Goal: Information Seeking & Learning: Learn about a topic

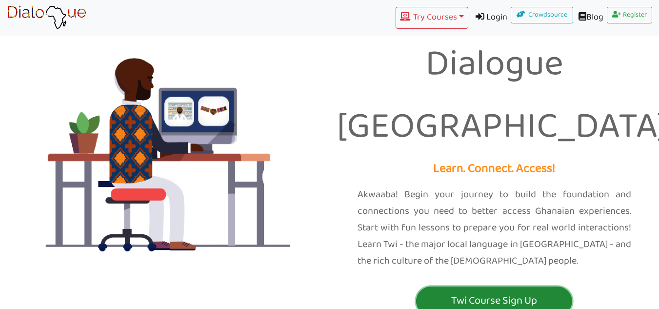
click at [496, 292] on p "Twi Course Sign Up" at bounding box center [493, 301] width 151 height 18
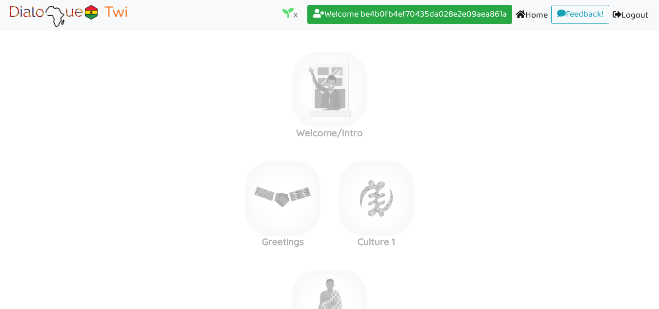
click at [497, 142] on label "Basics 1" at bounding box center [329, 89] width 659 height 105
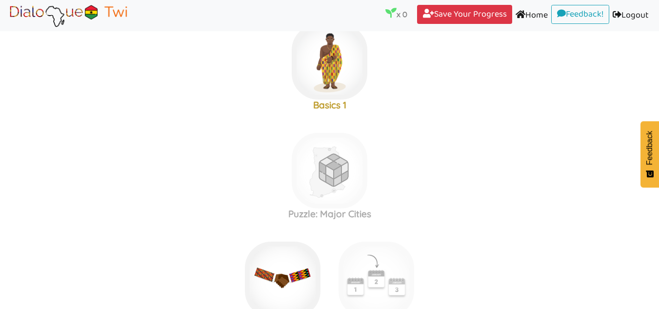
scroll to position [237, 0]
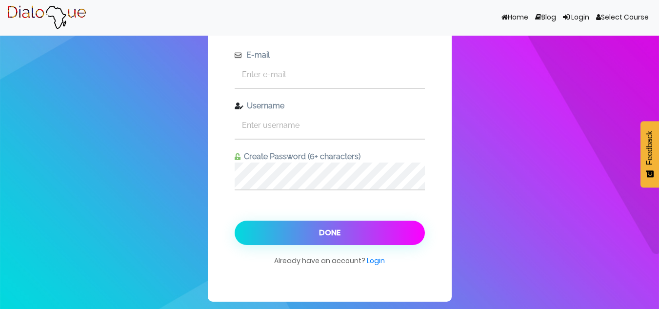
scroll to position [37, 0]
click at [274, 78] on input "text" at bounding box center [330, 74] width 190 height 27
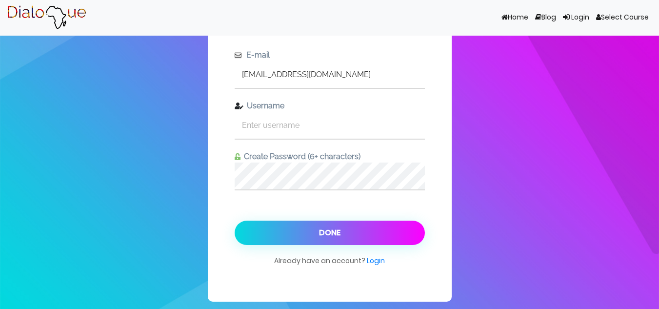
type input "[EMAIL_ADDRESS][DOMAIN_NAME]"
click at [282, 121] on input "text" at bounding box center [330, 125] width 190 height 27
type input "30agye85271"
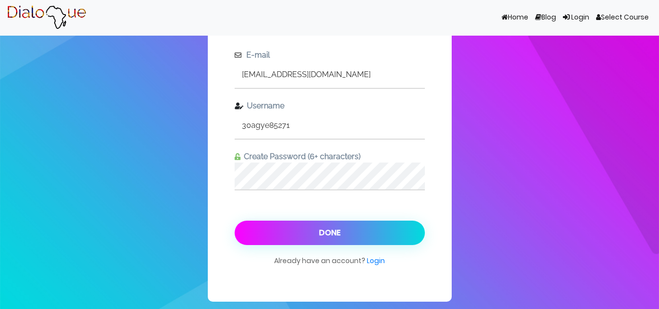
click at [309, 234] on button "Done" at bounding box center [330, 232] width 190 height 24
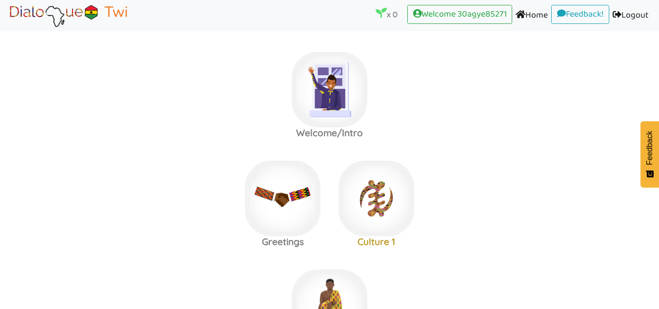
click at [309, 153] on div "Greetings" at bounding box center [330, 102] width 94 height 101
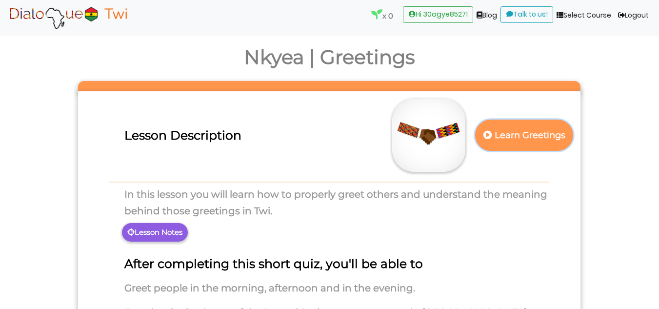
click at [510, 140] on p "Learn Greetings" at bounding box center [524, 135] width 86 height 24
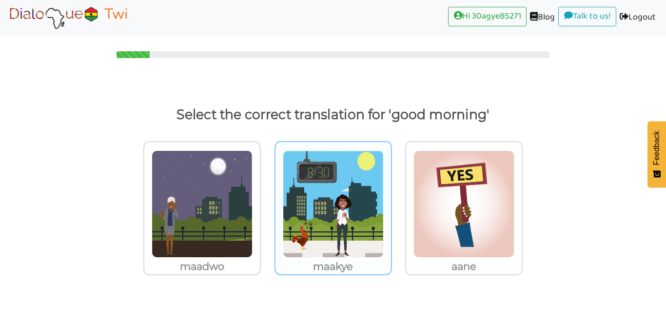
click at [253, 225] on img at bounding box center [202, 203] width 101 height 107
click at [267, 201] on input "maakye" at bounding box center [263, 197] width 7 height 7
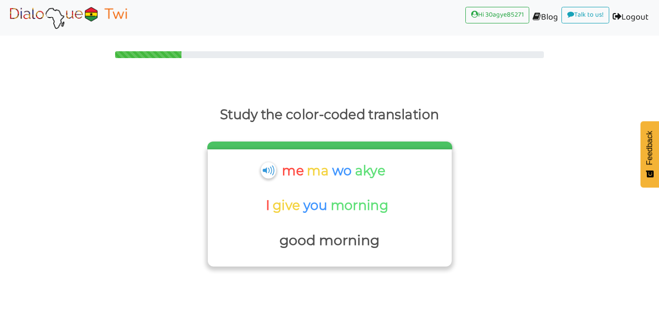
click at [273, 175] on img at bounding box center [268, 170] width 15 height 16
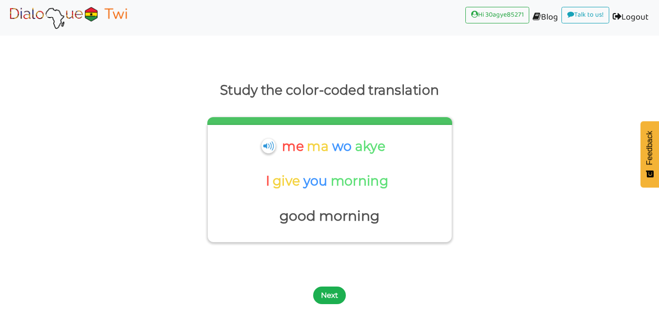
click at [338, 296] on button "Next" at bounding box center [329, 295] width 33 height 18
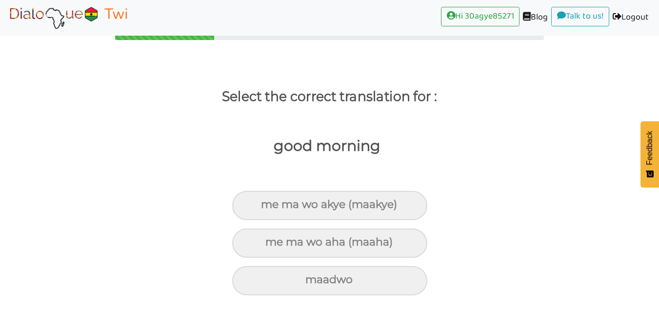
scroll to position [18, 0]
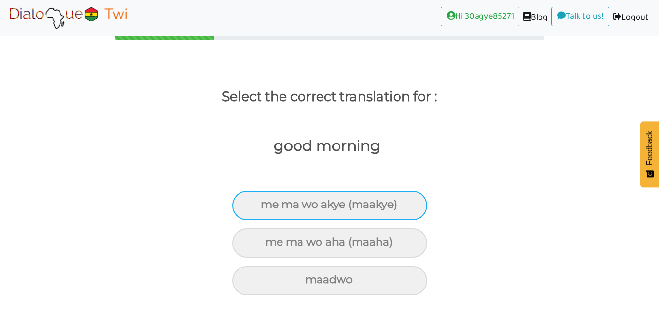
click at [337, 211] on div "me ma wo akye (maakye)" at bounding box center [329, 205] width 195 height 29
click at [268, 208] on input "me ma wo akye (maakye)" at bounding box center [265, 204] width 6 height 6
radio input "true"
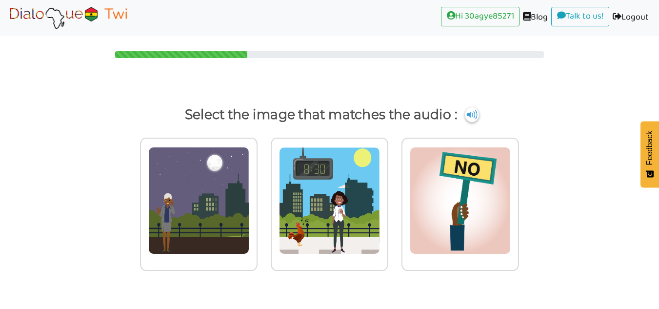
scroll to position [0, 0]
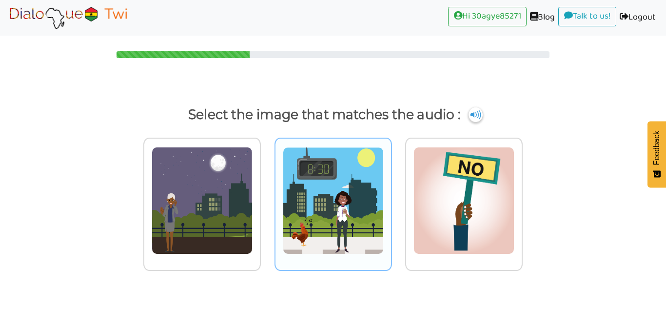
click at [253, 216] on img at bounding box center [202, 200] width 101 height 107
click at [267, 198] on input "radio" at bounding box center [263, 194] width 7 height 7
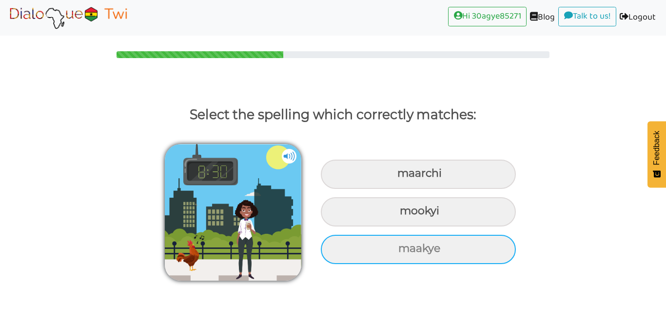
click at [423, 189] on div "maakye" at bounding box center [418, 173] width 195 height 29
click at [402, 177] on input "maakye" at bounding box center [399, 173] width 6 height 6
radio input "true"
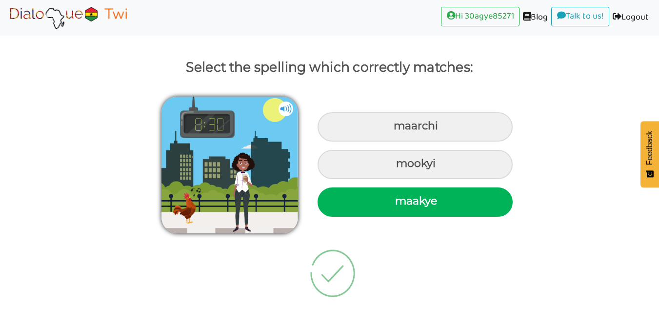
scroll to position [17, 0]
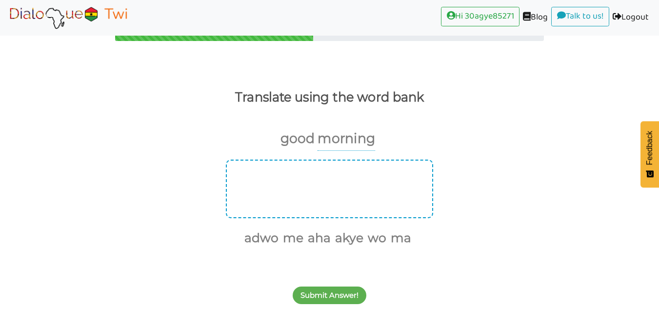
click at [357, 173] on div at bounding box center [329, 188] width 207 height 59
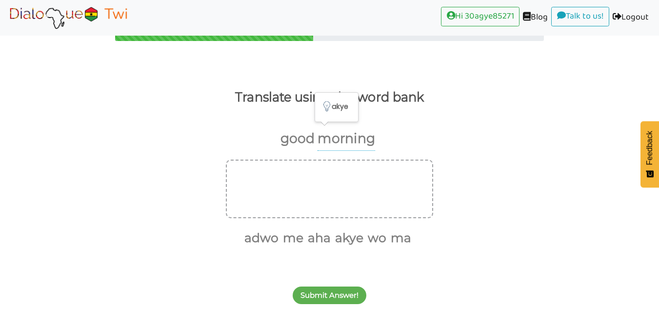
click at [352, 135] on p "morning" at bounding box center [347, 139] width 58 height 24
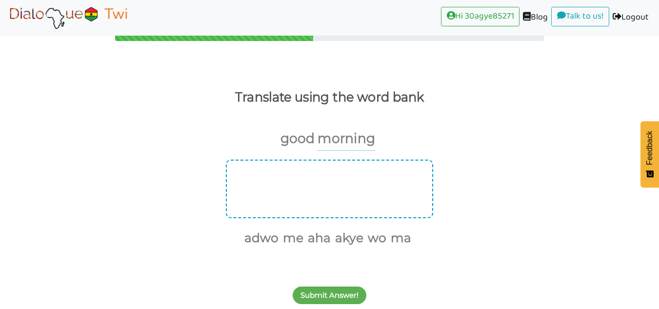
click at [291, 179] on div at bounding box center [329, 188] width 207 height 59
drag, startPoint x: 359, startPoint y: 135, endPoint x: 274, endPoint y: 179, distance: 95.8
click at [274, 179] on div "good morning adwo me aha akye wo ma" at bounding box center [329, 187] width 659 height 121
click at [274, 179] on div at bounding box center [329, 188] width 207 height 59
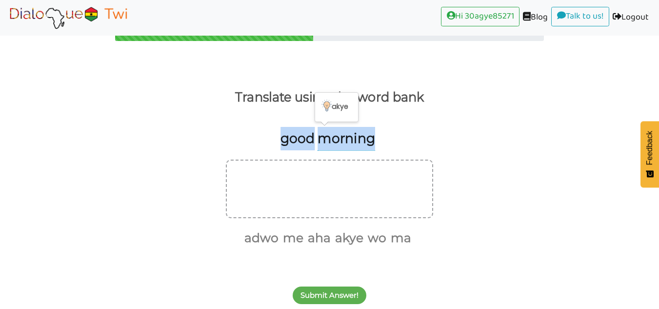
drag, startPoint x: 275, startPoint y: 139, endPoint x: 395, endPoint y: 138, distance: 119.5
click at [395, 138] on div "good morning" at bounding box center [329, 143] width 659 height 33
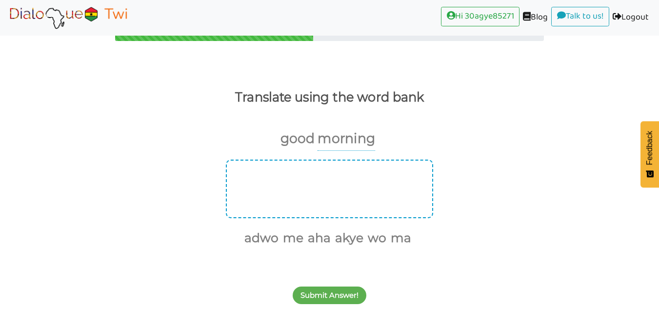
click at [247, 172] on div at bounding box center [329, 188] width 207 height 59
drag, startPoint x: 250, startPoint y: 239, endPoint x: 391, endPoint y: 227, distance: 141.5
click at [391, 227] on div "adwo me aha akye wo ma" at bounding box center [329, 235] width 207 height 25
click at [293, 238] on button "me" at bounding box center [291, 238] width 24 height 19
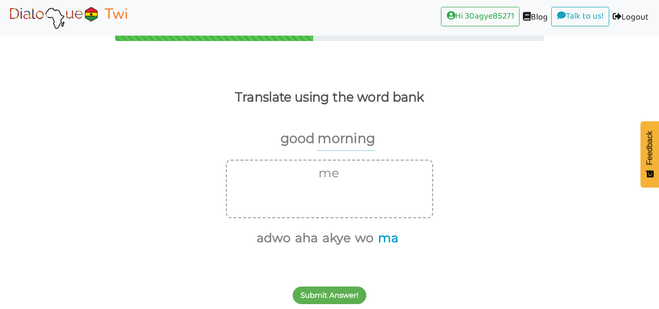
click at [387, 238] on button "ma" at bounding box center [387, 238] width 24 height 19
click at [285, 243] on button "adwo" at bounding box center [285, 238] width 38 height 19
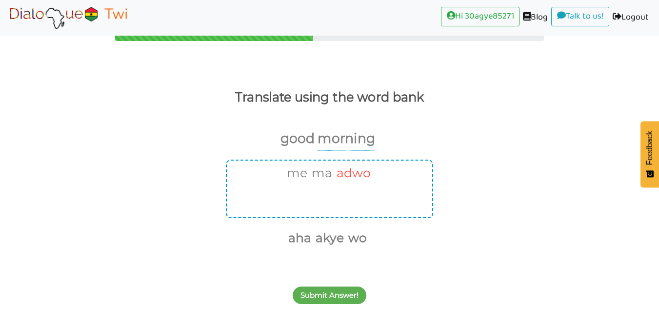
click at [358, 169] on button "adwo" at bounding box center [352, 173] width 38 height 19
click at [354, 239] on button "akye" at bounding box center [348, 238] width 32 height 19
click at [343, 294] on button "Submit Answer!" at bounding box center [330, 295] width 74 height 18
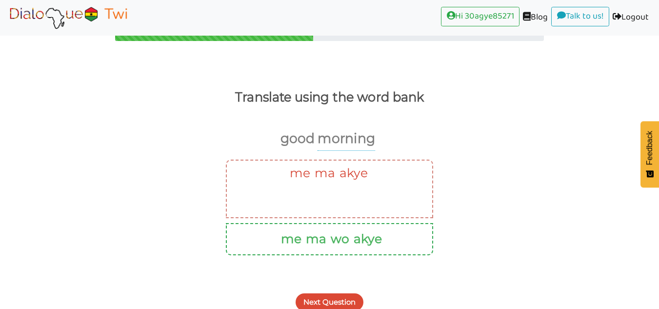
click at [343, 294] on button "Next Question" at bounding box center [330, 302] width 68 height 18
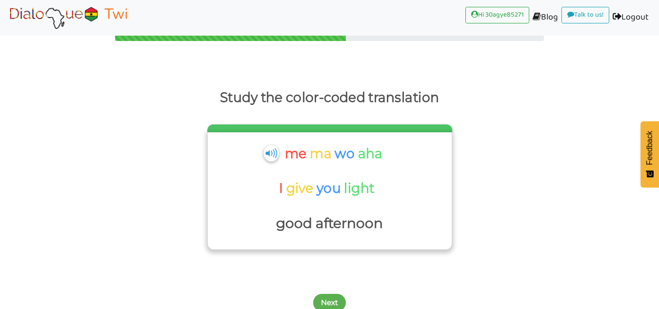
click at [274, 155] on img at bounding box center [270, 153] width 15 height 16
click at [332, 294] on button "Next" at bounding box center [329, 303] width 33 height 18
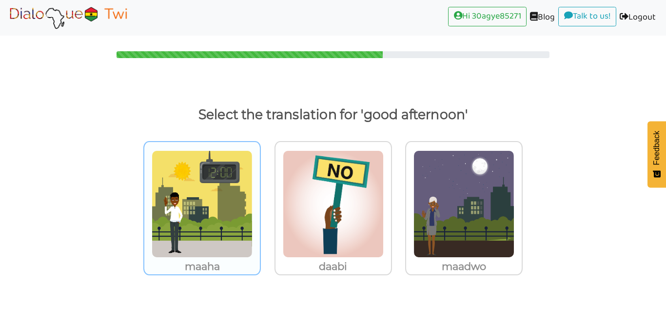
click at [222, 251] on img at bounding box center [202, 203] width 101 height 107
click at [260, 201] on input "maaha" at bounding box center [263, 197] width 7 height 7
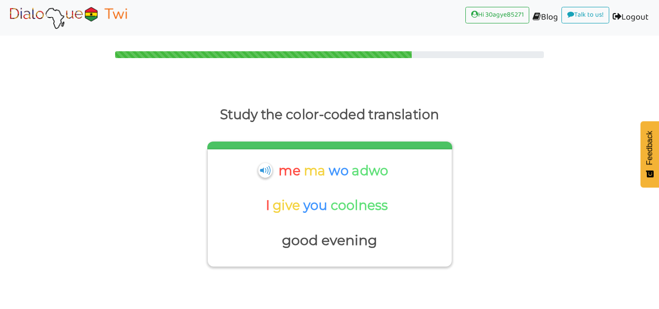
scroll to position [24, 0]
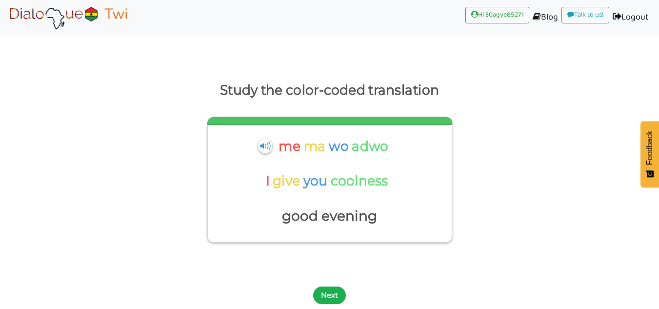
click at [326, 294] on button "Next" at bounding box center [329, 295] width 33 height 18
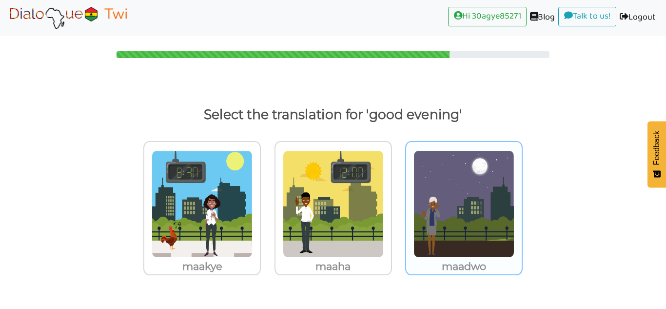
click at [260, 261] on p "maadwo" at bounding box center [202, 267] width 116 height 18
click at [267, 201] on input "maadwo" at bounding box center [263, 197] width 7 height 7
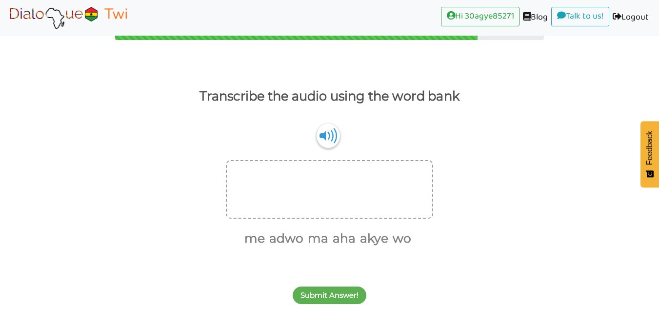
scroll to position [18, 0]
click at [329, 145] on img at bounding box center [328, 135] width 23 height 25
click at [260, 242] on button "me" at bounding box center [253, 238] width 24 height 19
click at [305, 238] on button "ma" at bounding box center [304, 238] width 24 height 19
click at [377, 237] on button "wo" at bounding box center [375, 238] width 22 height 19
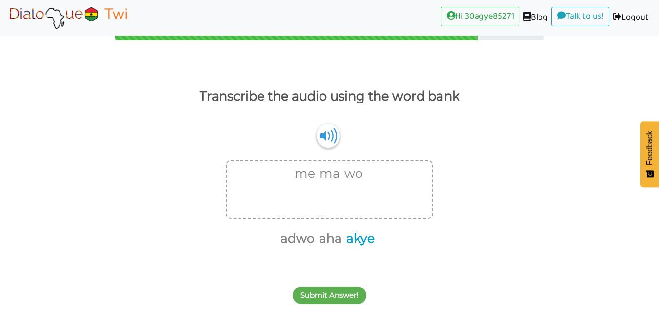
click at [367, 238] on button "akye" at bounding box center [359, 238] width 32 height 19
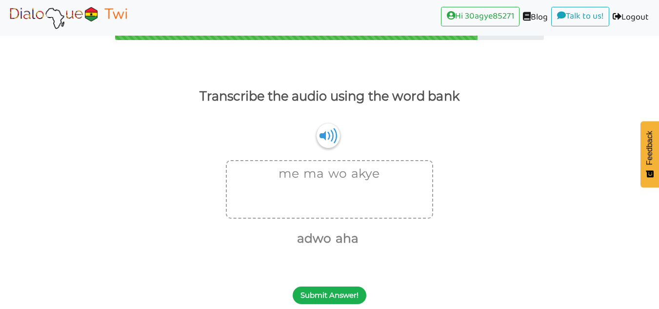
click at [330, 295] on button "Submit Answer!" at bounding box center [330, 295] width 74 height 18
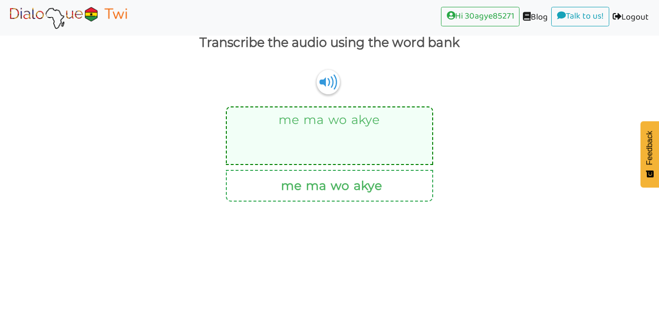
scroll to position [0, 0]
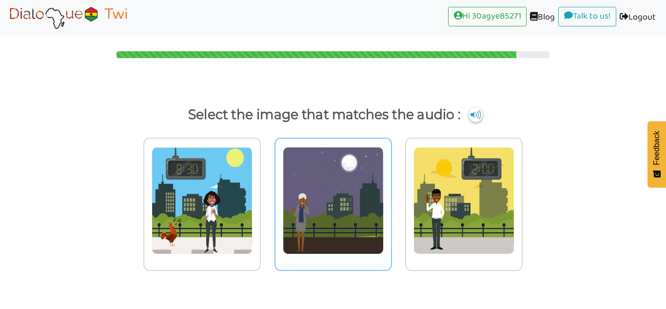
click at [253, 196] on img at bounding box center [202, 200] width 101 height 107
click at [267, 196] on input "radio" at bounding box center [263, 194] width 7 height 7
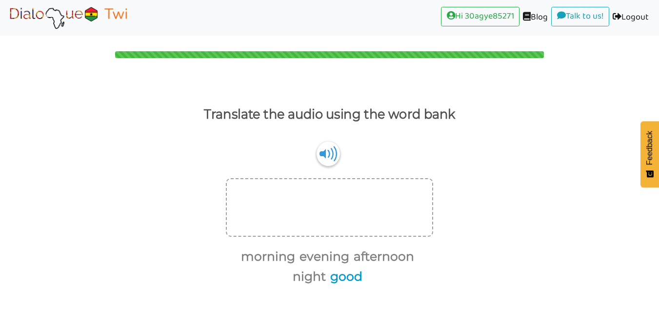
click at [349, 280] on button "good" at bounding box center [345, 276] width 36 height 19
click at [279, 259] on button "morning" at bounding box center [267, 256] width 58 height 19
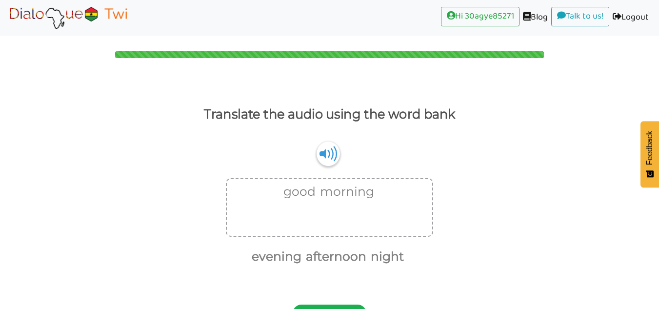
click at [340, 307] on button "Submit Answer!" at bounding box center [330, 313] width 74 height 18
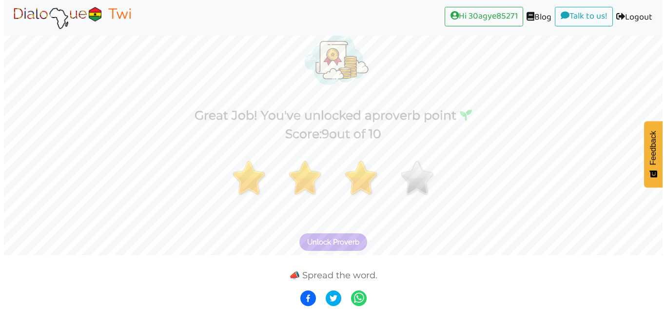
scroll to position [54, 0]
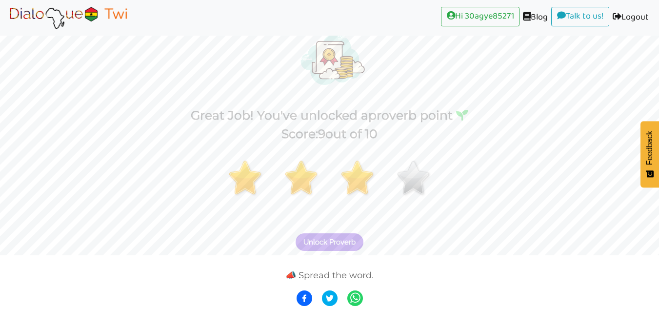
click at [346, 242] on span "Unlock Proverb" at bounding box center [329, 242] width 52 height 9
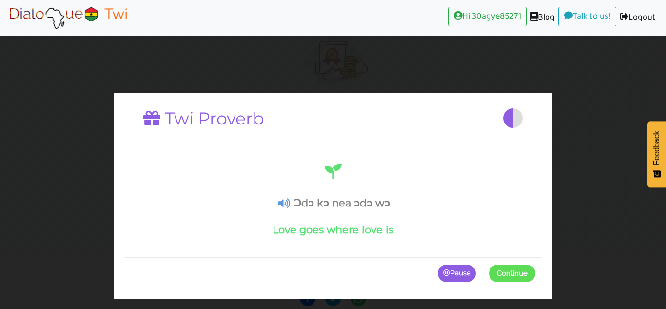
click at [499, 274] on span "Continue" at bounding box center [512, 273] width 31 height 9
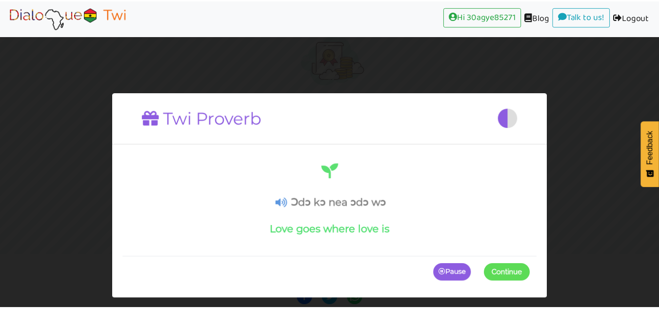
scroll to position [15, 0]
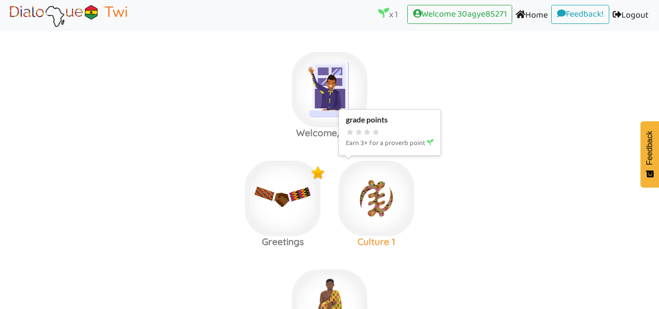
click at [367, 127] on img at bounding box center [330, 90] width 76 height 76
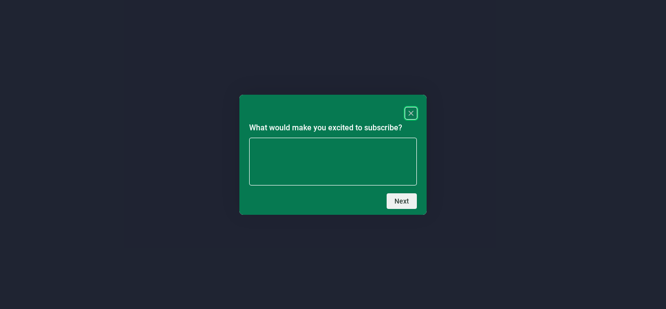
click at [411, 112] on rect "Close" at bounding box center [411, 113] width 12 height 12
